Goal: Task Accomplishment & Management: Complete application form

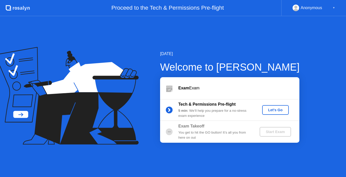
click at [271, 111] on div "Let's Go" at bounding box center [276, 110] width 23 height 4
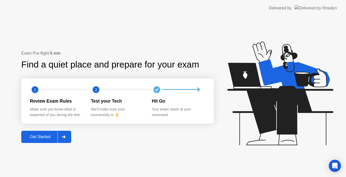
click at [62, 137] on div at bounding box center [64, 137] width 12 height 12
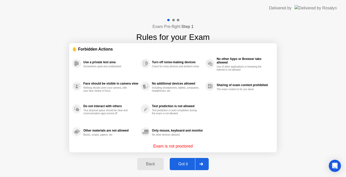
click at [204, 165] on div at bounding box center [201, 164] width 12 height 12
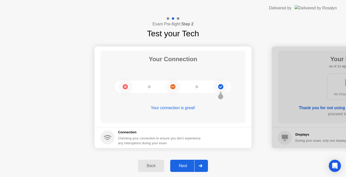
click at [204, 165] on div at bounding box center [201, 166] width 12 height 12
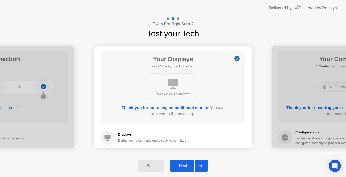
click at [204, 165] on div at bounding box center [201, 166] width 12 height 12
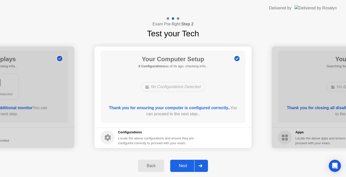
click at [204, 165] on div at bounding box center [201, 166] width 12 height 12
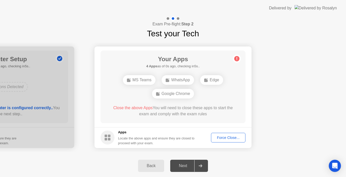
click at [204, 165] on div at bounding box center [201, 166] width 12 height 12
click at [228, 137] on div "Force Close..." at bounding box center [228, 137] width 31 height 4
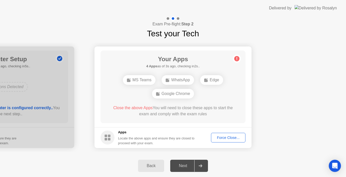
click at [227, 138] on div "Force Close..." at bounding box center [228, 137] width 31 height 4
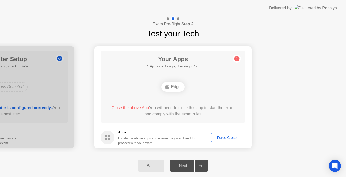
click at [203, 169] on div at bounding box center [201, 166] width 12 height 12
click at [228, 137] on div "Force Close..." at bounding box center [228, 137] width 31 height 4
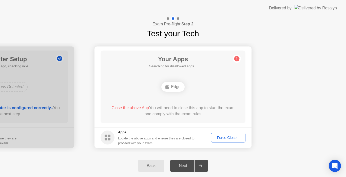
click at [202, 165] on icon at bounding box center [201, 165] width 4 height 3
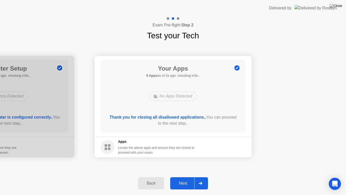
click at [201, 177] on icon at bounding box center [201, 183] width 4 height 3
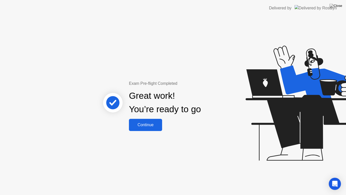
click at [146, 127] on div "Continue" at bounding box center [146, 124] width 30 height 5
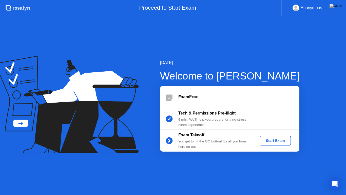
click at [280, 141] on div "Start Exam" at bounding box center [275, 140] width 27 height 4
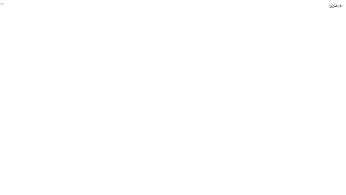
click at [4, 5] on button "End Proctoring Session" at bounding box center [2, 5] width 4 height 2
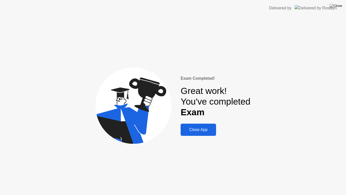
click at [200, 132] on div "Close App" at bounding box center [198, 129] width 32 height 5
